Goal: Check status: Check status

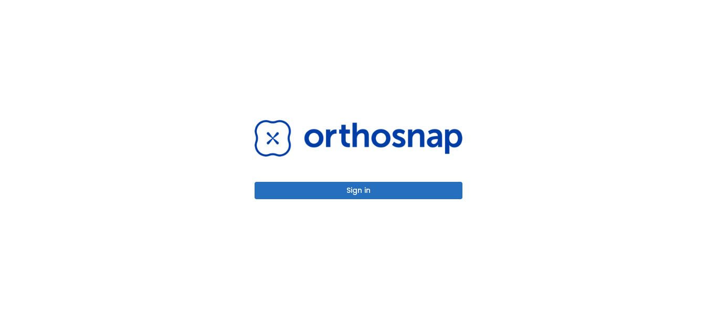
click at [390, 196] on button "Sign in" at bounding box center [359, 190] width 208 height 17
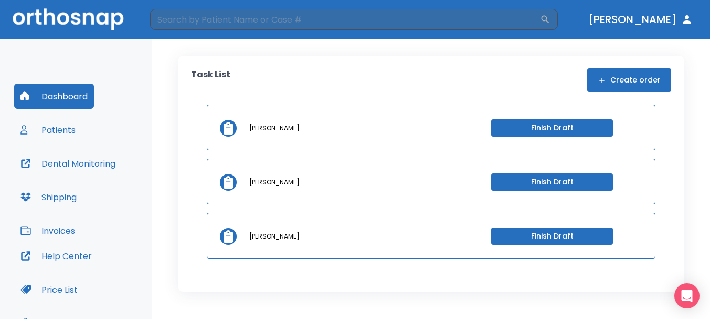
click at [33, 131] on button "Patients" at bounding box center [48, 129] width 68 height 25
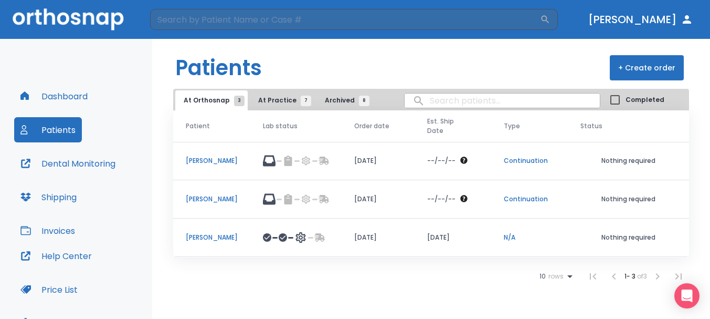
click at [222, 239] on p "anna allumbaugh-cross" at bounding box center [212, 236] width 52 height 9
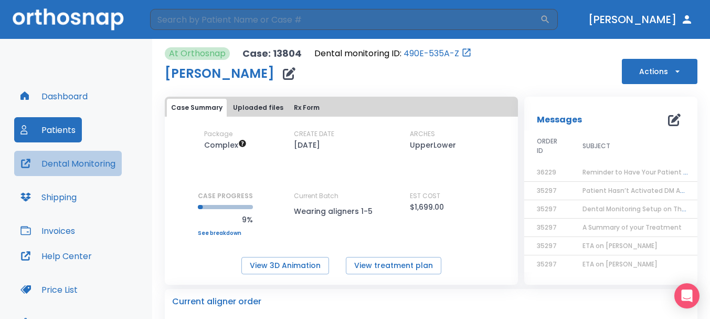
click at [61, 162] on button "Dental Monitoring" at bounding box center [68, 163] width 108 height 25
